Goal: Task Accomplishment & Management: Manage account settings

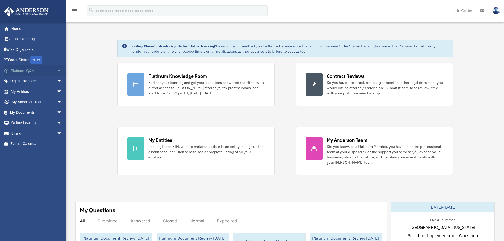
click at [57, 70] on span "arrow_drop_down" at bounding box center [62, 70] width 11 height 11
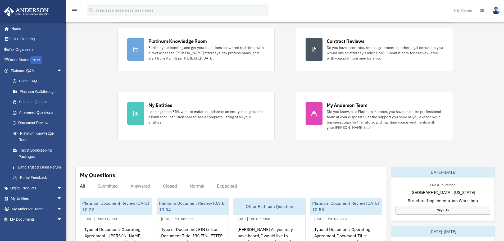
scroll to position [79, 0]
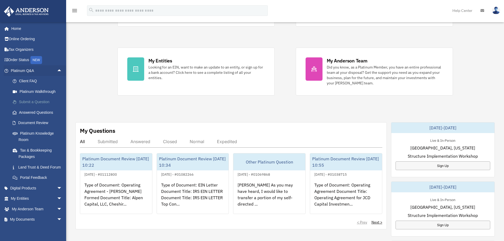
click at [35, 105] on link "Submit a Question" at bounding box center [38, 102] width 63 height 11
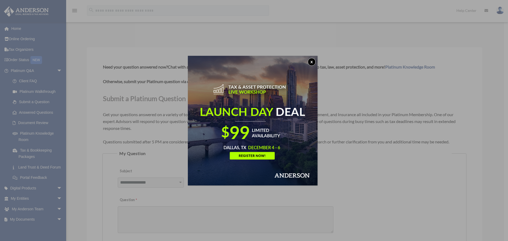
click at [315, 59] on button "x" at bounding box center [312, 62] width 8 height 8
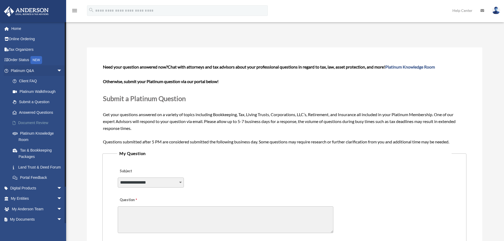
click at [43, 121] on link "Document Review" at bounding box center [38, 123] width 63 height 11
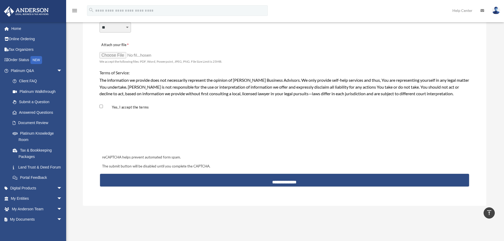
scroll to position [397, 0]
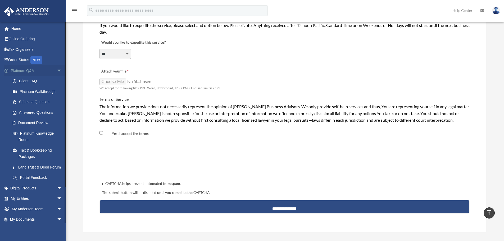
click at [57, 70] on span "arrow_drop_down" at bounding box center [62, 70] width 11 height 11
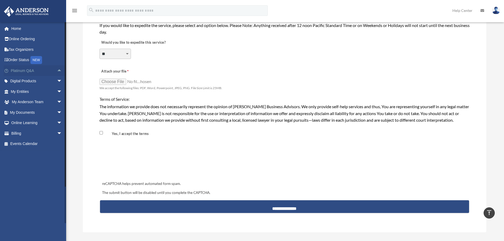
click at [57, 69] on span "arrow_drop_up" at bounding box center [62, 70] width 11 height 11
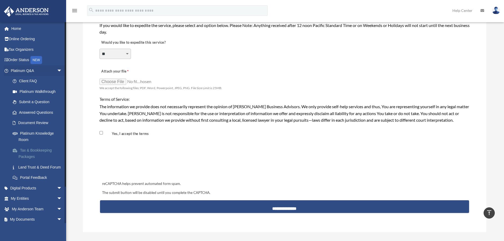
click at [29, 154] on link "Tax & Bookkeeping Packages" at bounding box center [38, 153] width 63 height 17
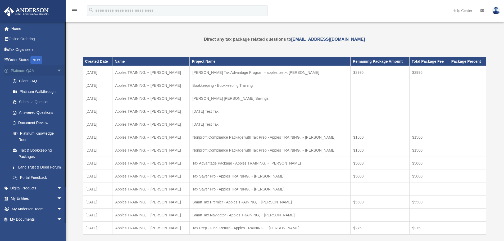
click at [57, 70] on span "arrow_drop_down" at bounding box center [62, 70] width 11 height 11
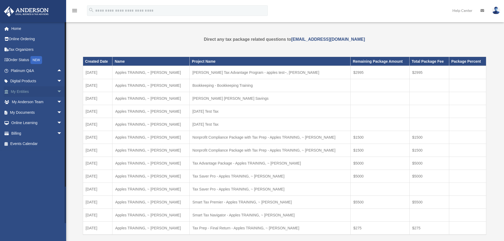
click at [57, 94] on span "arrow_drop_down" at bounding box center [62, 91] width 11 height 11
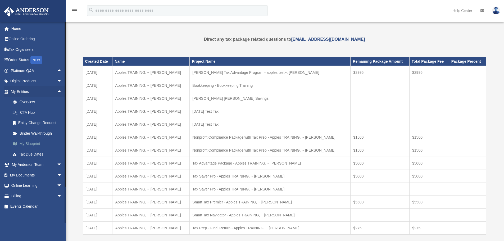
click at [38, 143] on link "My Blueprint" at bounding box center [38, 144] width 63 height 11
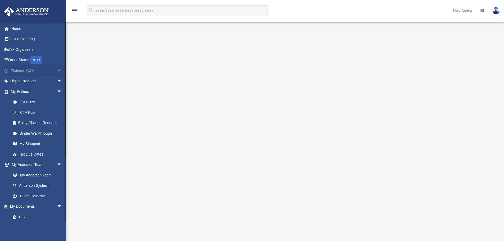
click at [58, 67] on span "arrow_drop_down" at bounding box center [62, 70] width 11 height 11
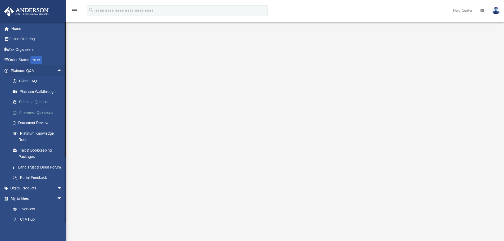
click at [39, 107] on link "Answered Questions" at bounding box center [38, 112] width 63 height 11
click at [38, 103] on link "Submit a Question" at bounding box center [38, 102] width 63 height 11
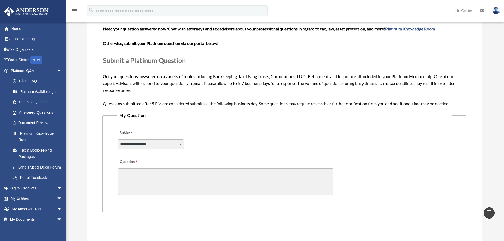
scroll to position [26, 0]
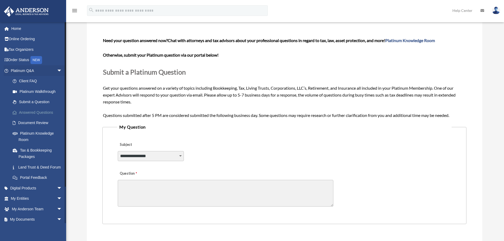
click at [48, 115] on link "Answered Questions" at bounding box center [38, 112] width 63 height 11
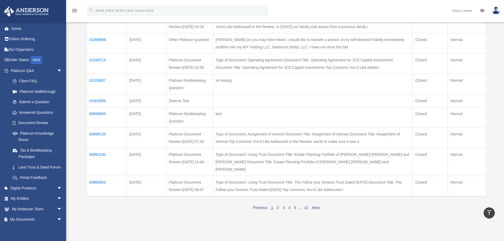
scroll to position [53, 0]
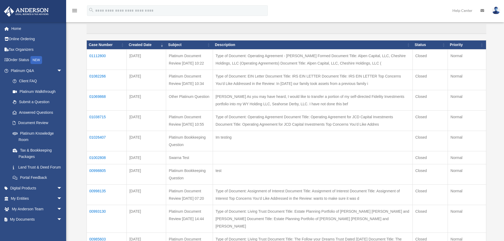
click at [99, 50] on td "01112800" at bounding box center [107, 59] width 40 height 20
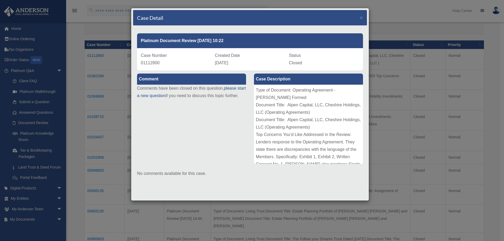
click at [224, 88] on p "Comments have been closed on this question, please start a new question if you …" at bounding box center [191, 92] width 109 height 15
click at [231, 88] on link "please start a new question" at bounding box center [191, 92] width 109 height 12
click at [153, 96] on link "please start a new question" at bounding box center [191, 92] width 109 height 12
click at [160, 94] on link "please start a new question" at bounding box center [191, 92] width 109 height 12
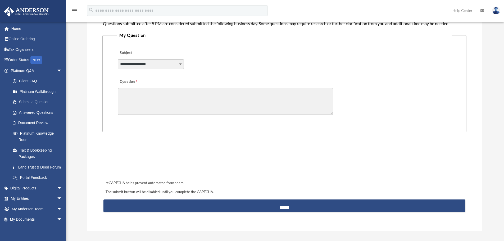
scroll to position [185, 0]
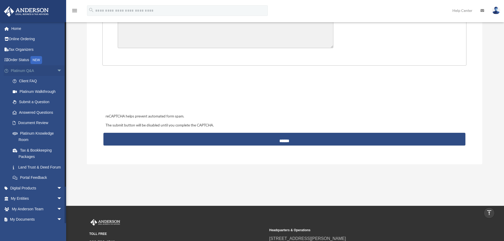
click at [57, 67] on span "arrow_drop_down" at bounding box center [62, 70] width 11 height 11
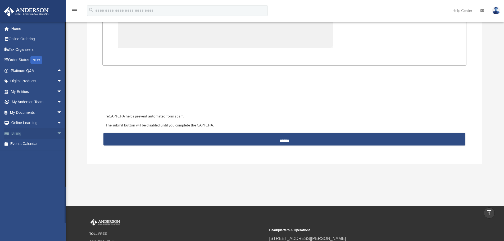
click at [57, 133] on span "arrow_drop_down" at bounding box center [62, 133] width 11 height 11
click at [42, 164] on link "Manage Payments" at bounding box center [38, 165] width 63 height 11
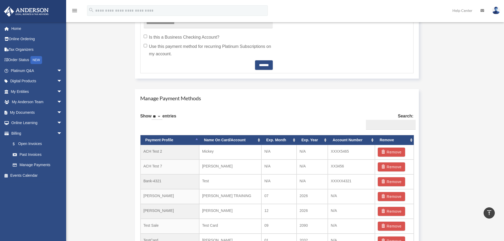
scroll to position [238, 0]
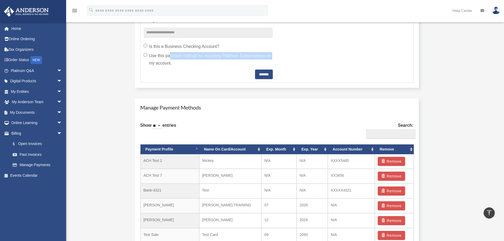
drag, startPoint x: 167, startPoint y: 57, endPoint x: 272, endPoint y: 56, distance: 104.5
click at [272, 56] on label "Use this payment method for recurring Platinum Subscriptions on my account." at bounding box center [208, 59] width 129 height 15
